Goal: Information Seeking & Learning: Understand process/instructions

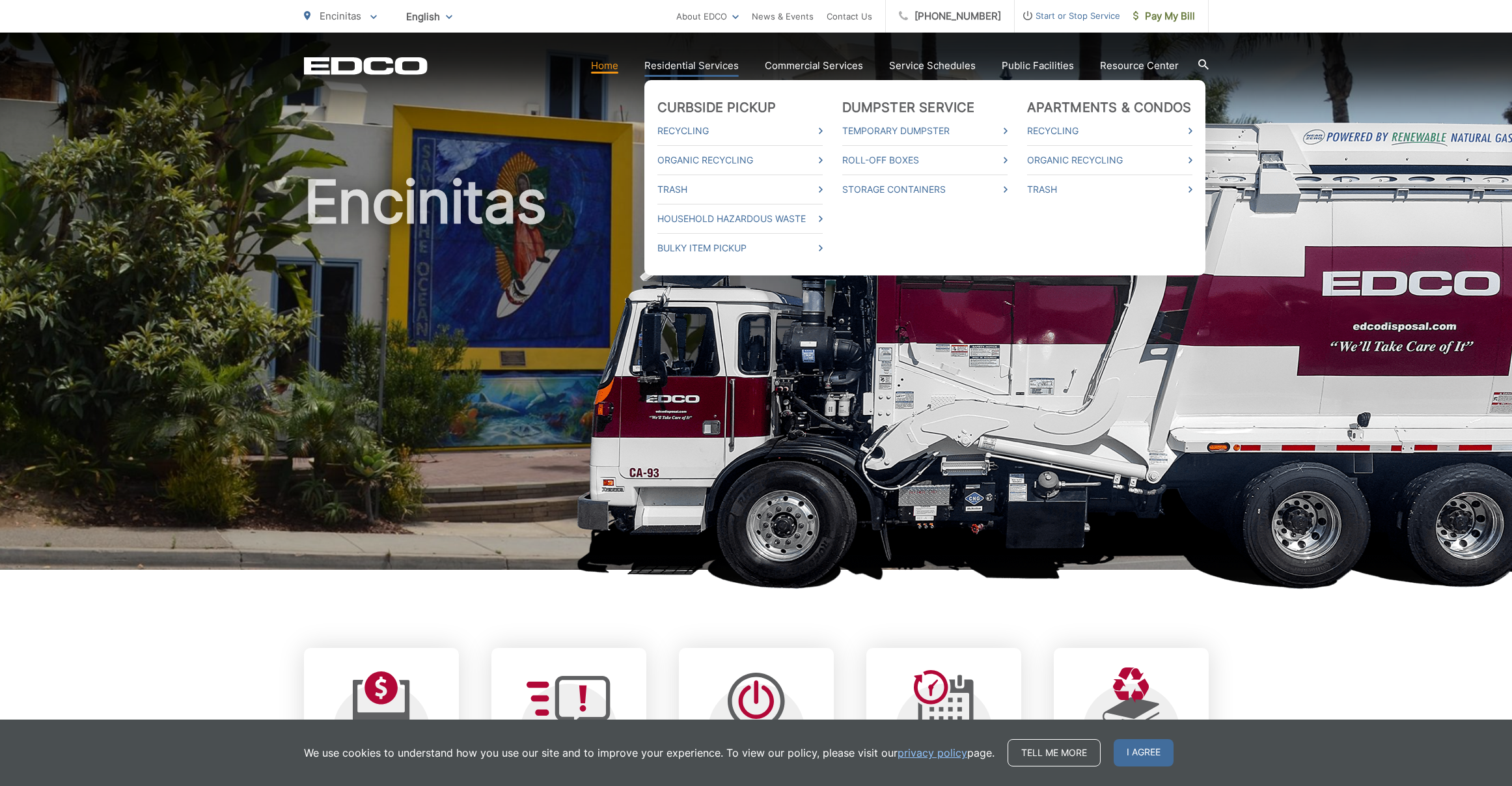
click at [687, 66] on link "Residential Services" at bounding box center [691, 66] width 94 height 16
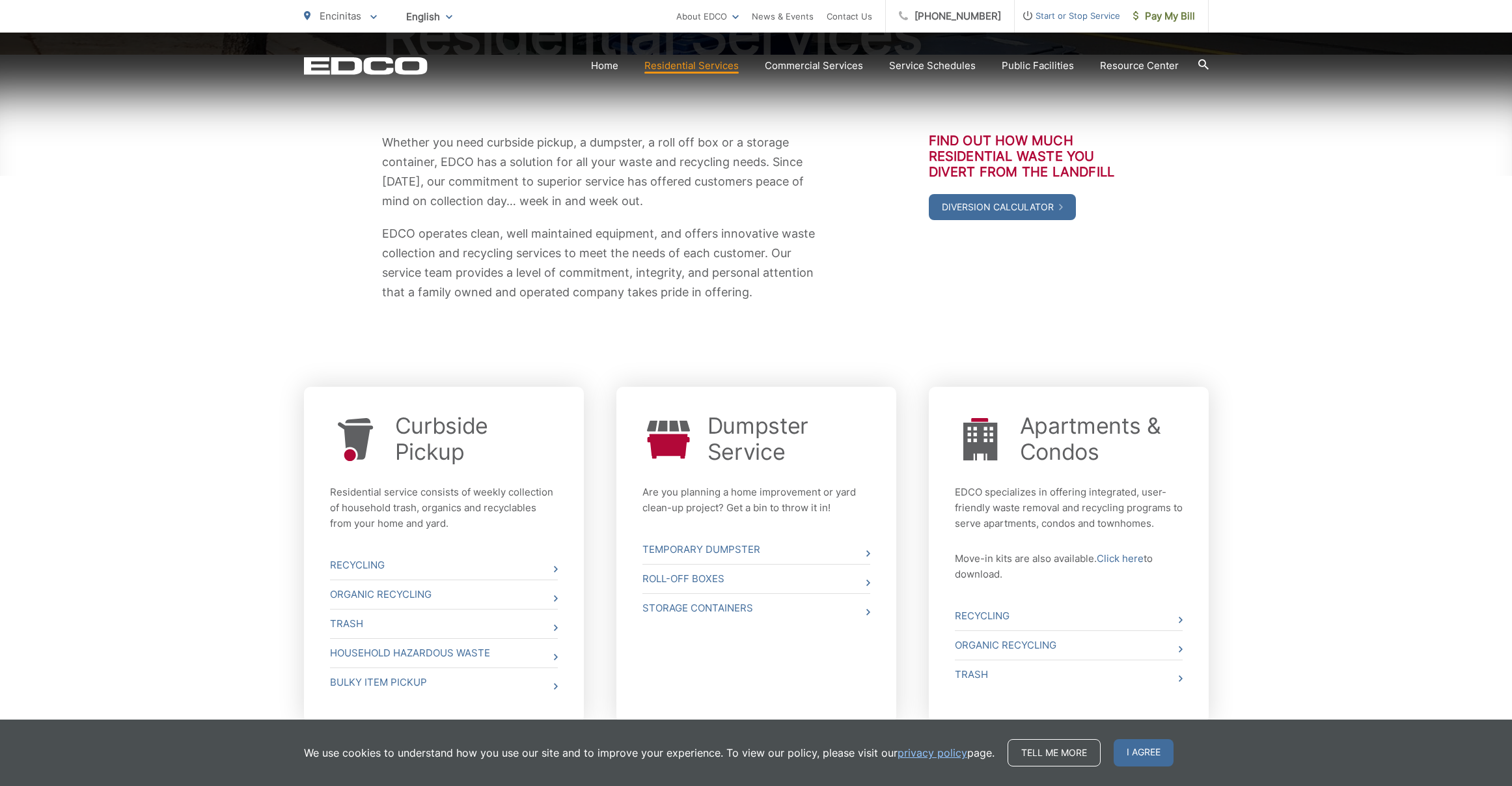
scroll to position [209, 0]
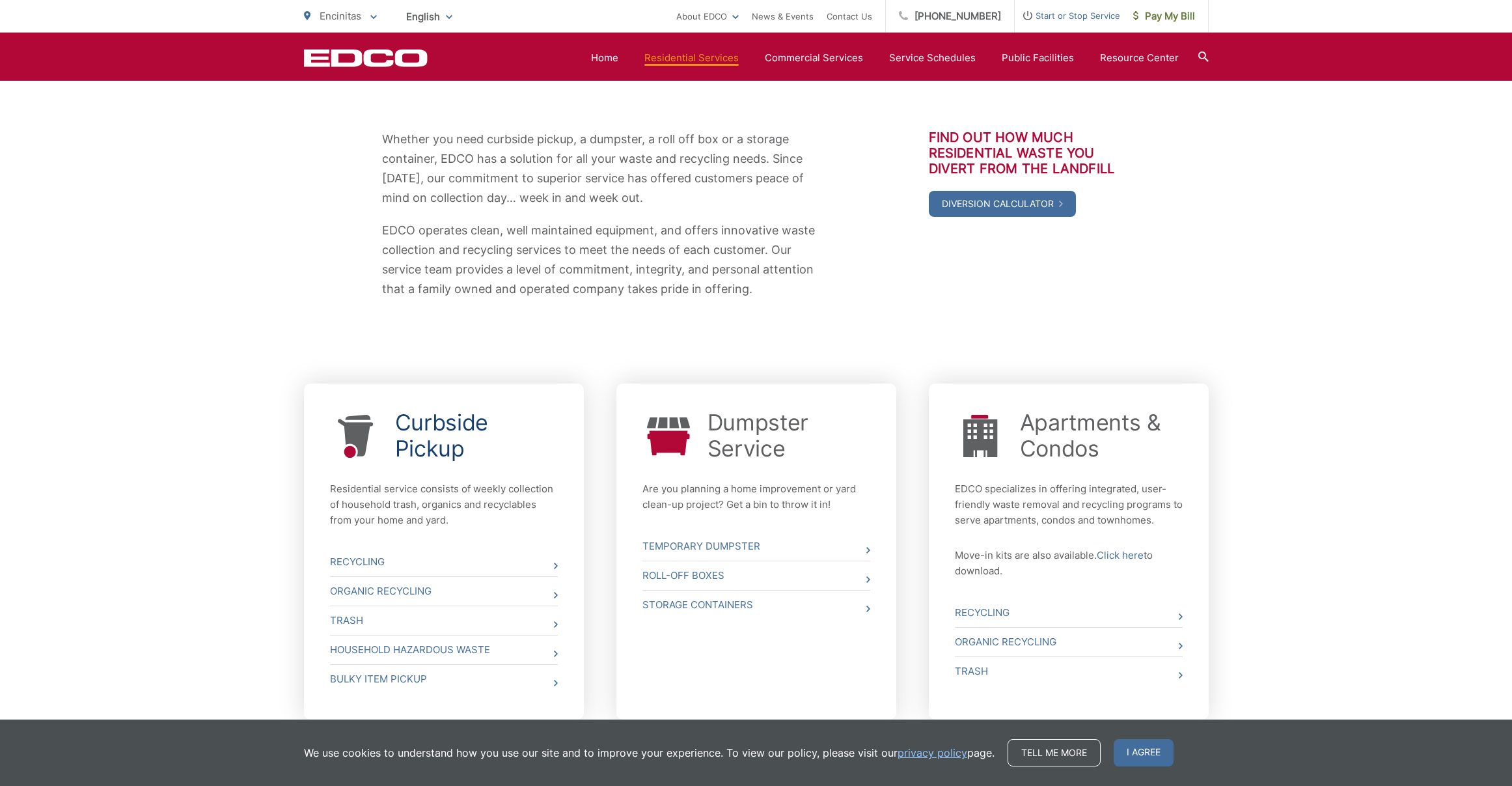
click at [423, 426] on link "Curbside Pickup" at bounding box center [477, 436] width 163 height 52
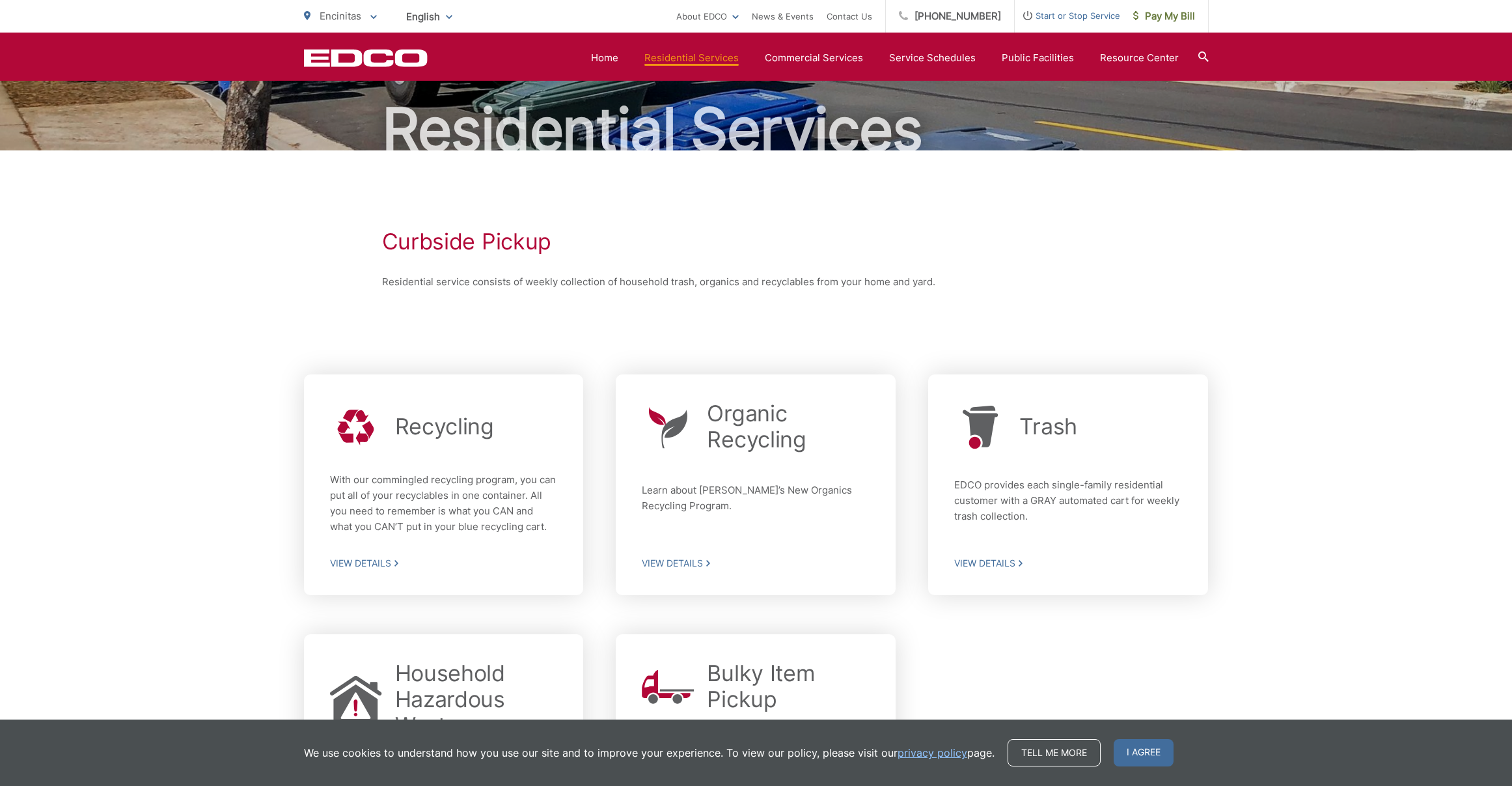
scroll to position [47, 0]
